Goal: Check status: Check status

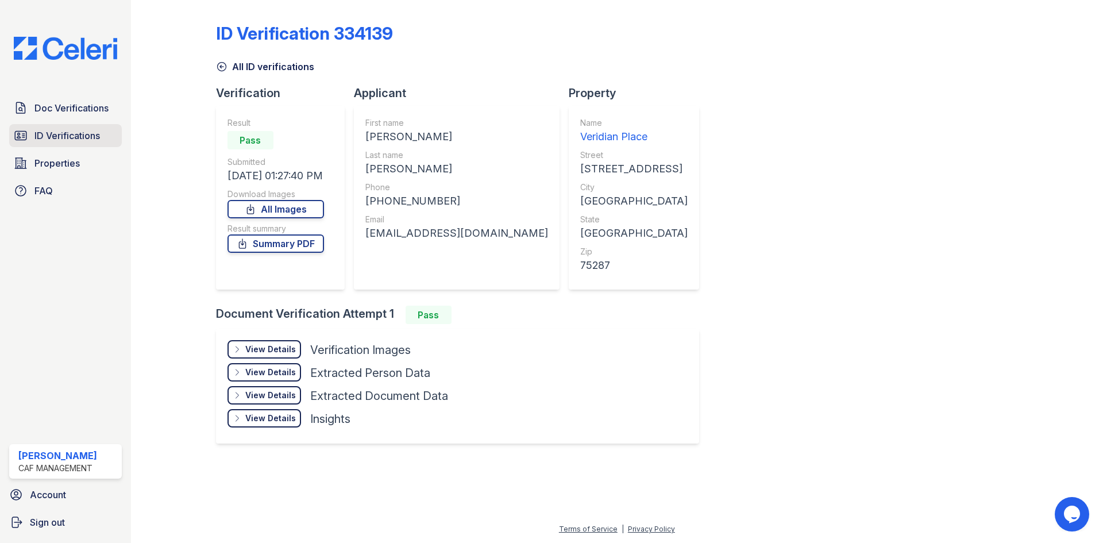
drag, startPoint x: 65, startPoint y: 130, endPoint x: 71, endPoint y: 140, distance: 11.6
click at [64, 130] on span "ID Verifications" at bounding box center [67, 136] width 66 height 14
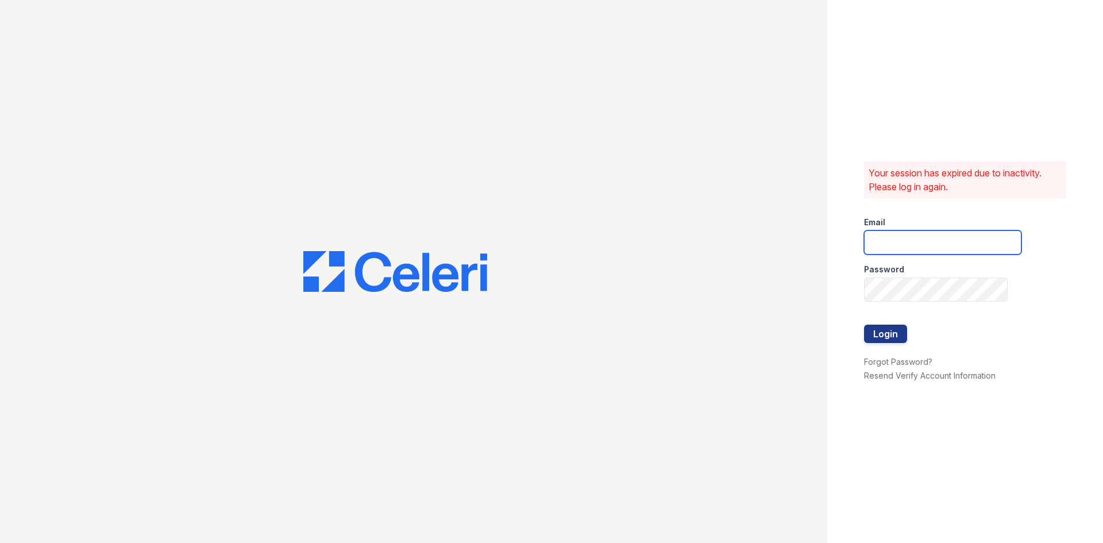
type input "veridian1@cafmanagement.com"
click at [881, 336] on button "Login" at bounding box center [885, 334] width 43 height 18
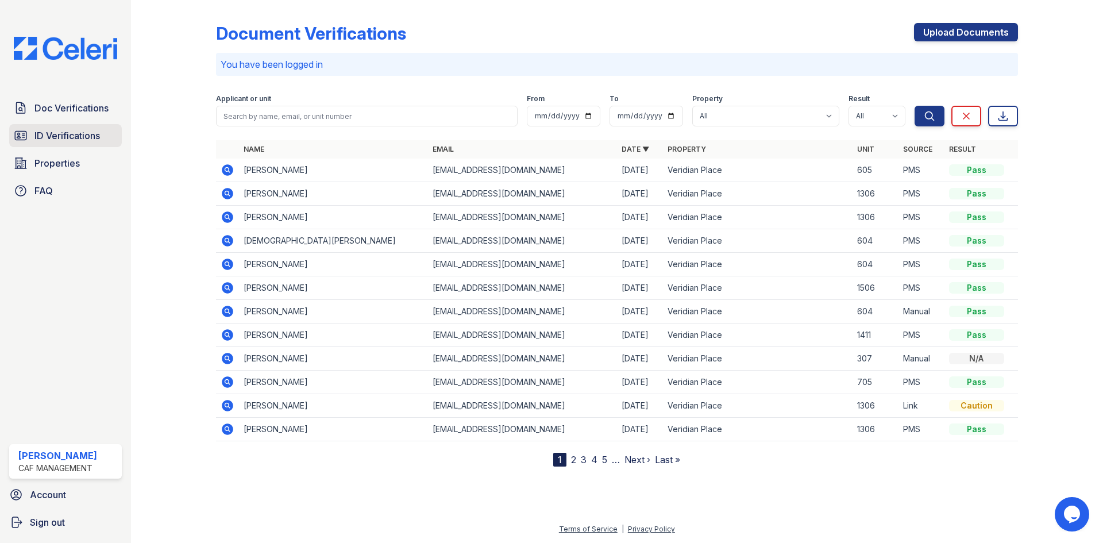
click at [55, 132] on span "ID Verifications" at bounding box center [67, 136] width 66 height 14
